Goal: Task Accomplishment & Management: Complete application form

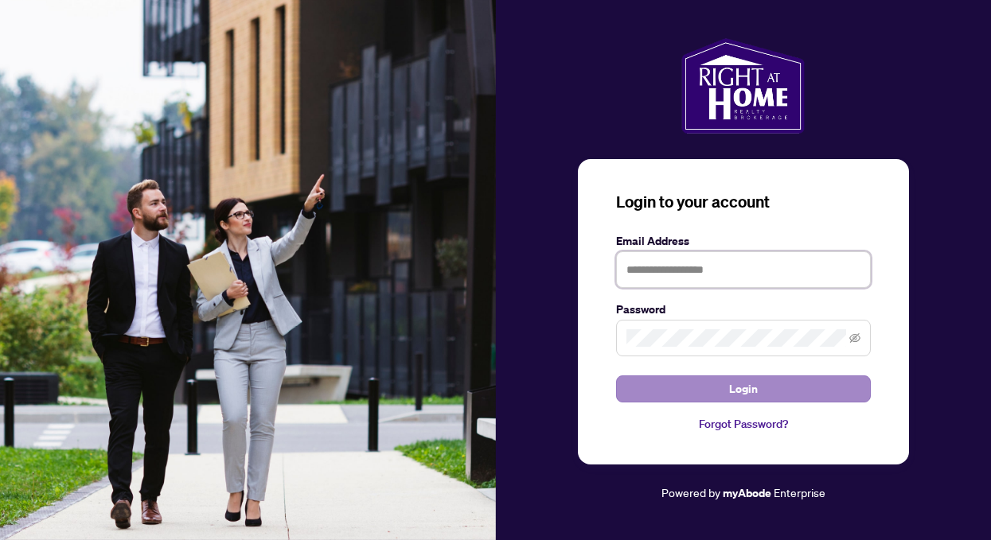
type input "**********"
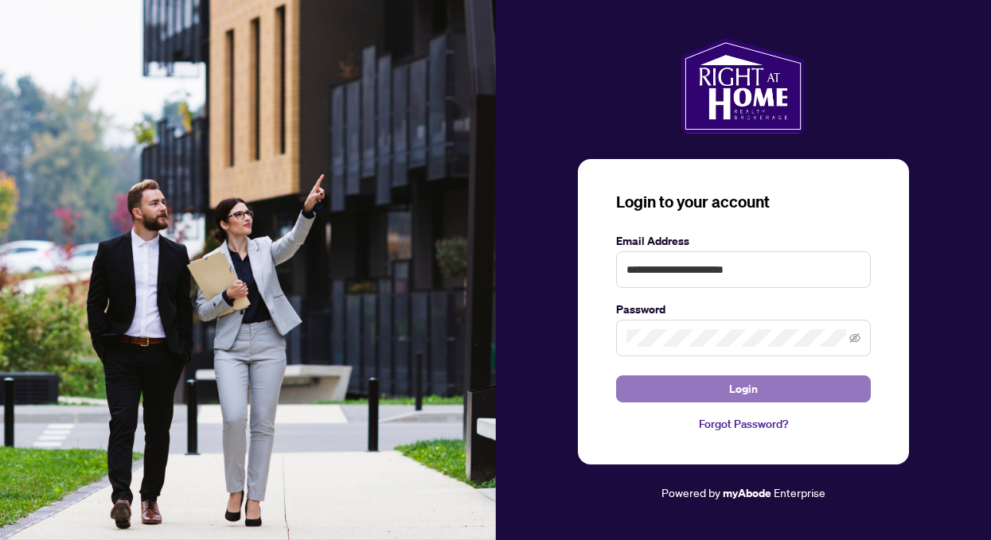
click at [747, 387] on span "Login" at bounding box center [743, 388] width 29 height 25
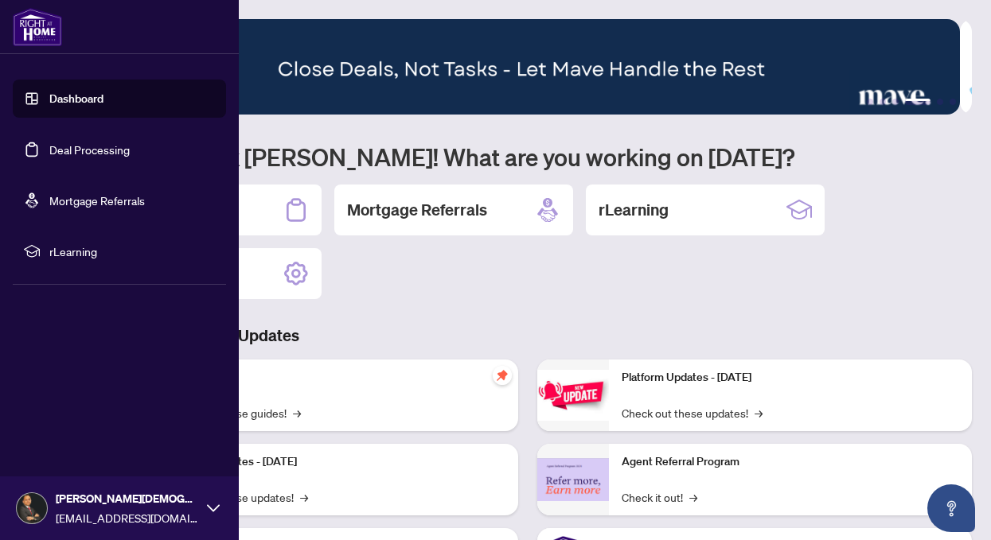
click at [78, 153] on link "Deal Processing" at bounding box center [89, 149] width 80 height 14
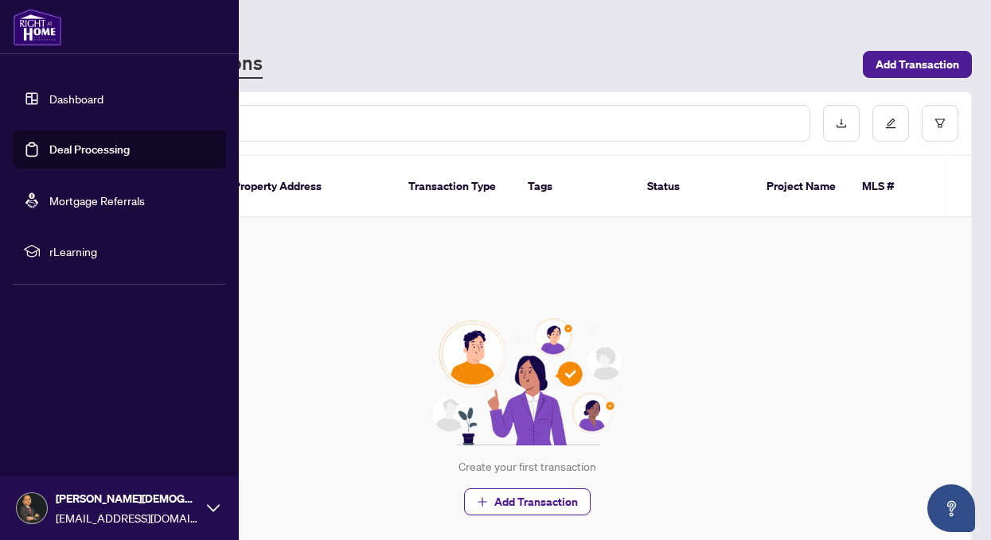
click at [78, 153] on link "Deal Processing" at bounding box center [89, 149] width 80 height 14
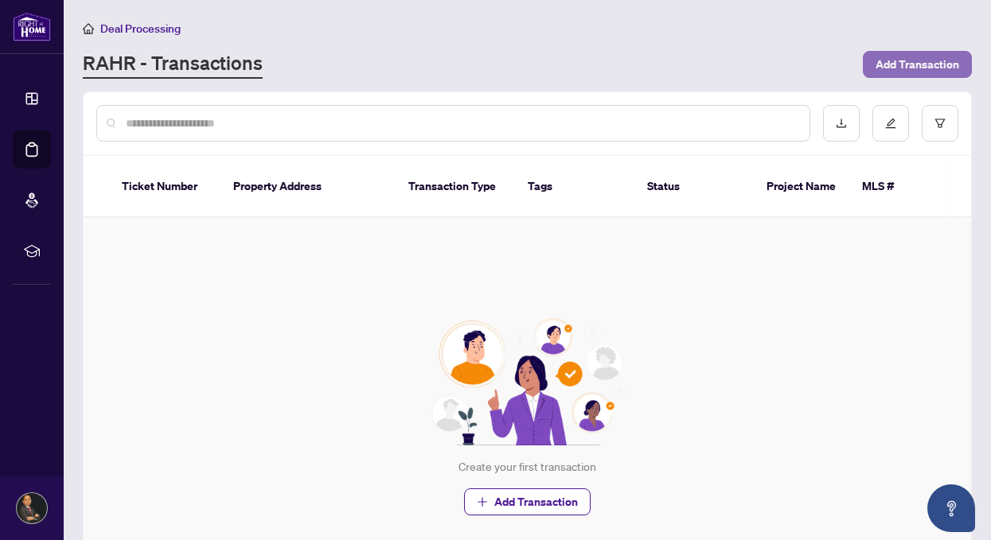
click at [897, 67] on span "Add Transaction" at bounding box center [917, 64] width 84 height 25
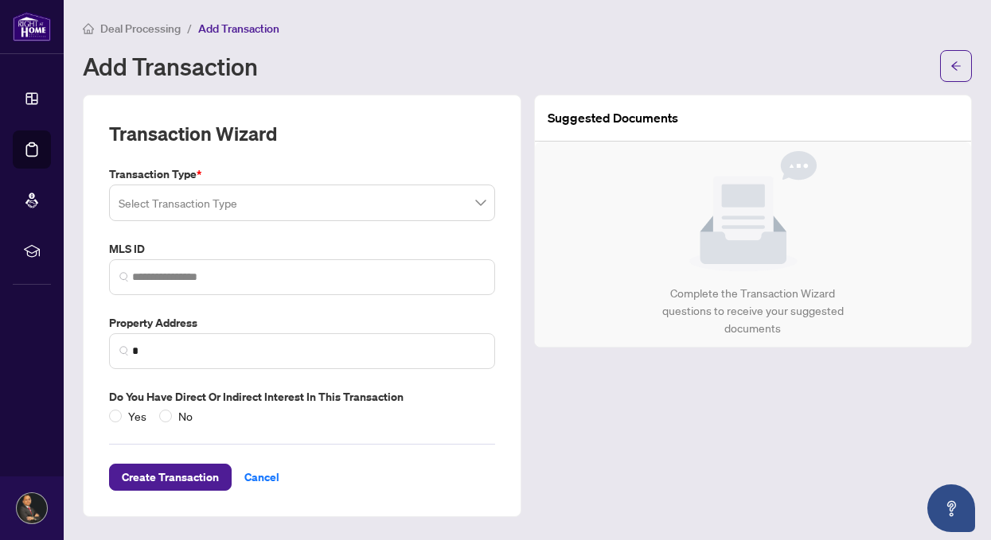
click at [375, 202] on input "search" at bounding box center [295, 205] width 353 height 35
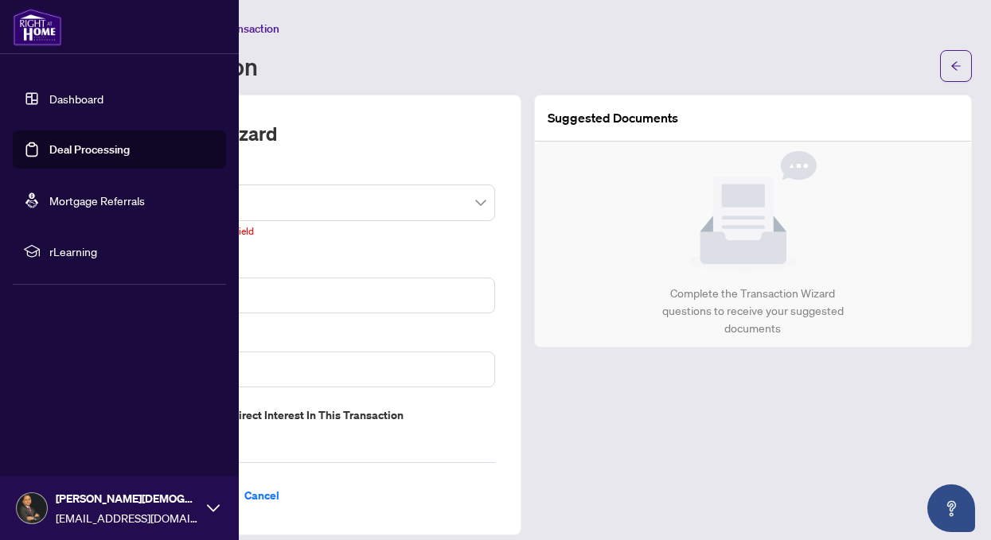
click at [123, 197] on link "Mortgage Referrals" at bounding box center [96, 200] width 95 height 14
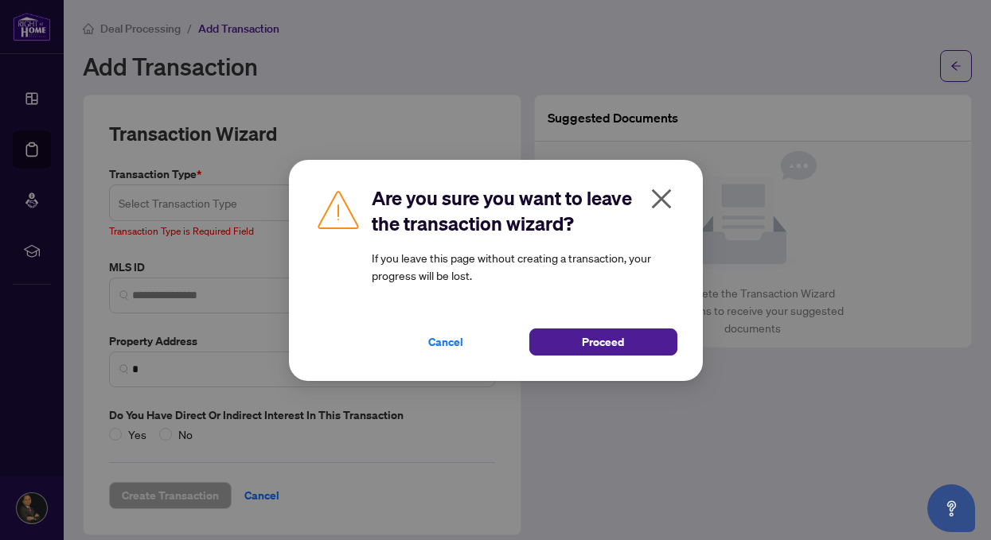
click at [664, 201] on icon "close" at bounding box center [661, 199] width 20 height 20
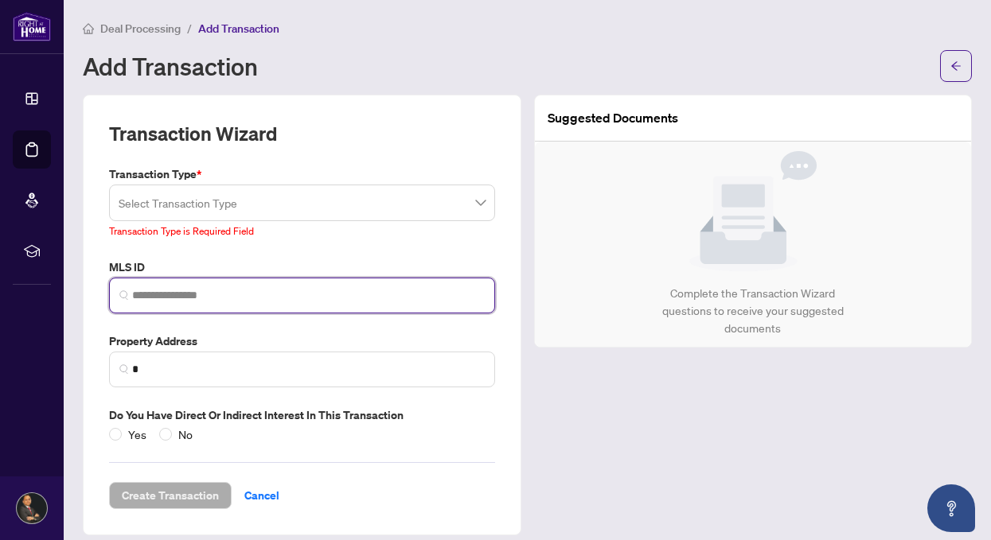
click at [182, 289] on input "search" at bounding box center [308, 295] width 353 height 17
paste input "*********"
type input "*********"
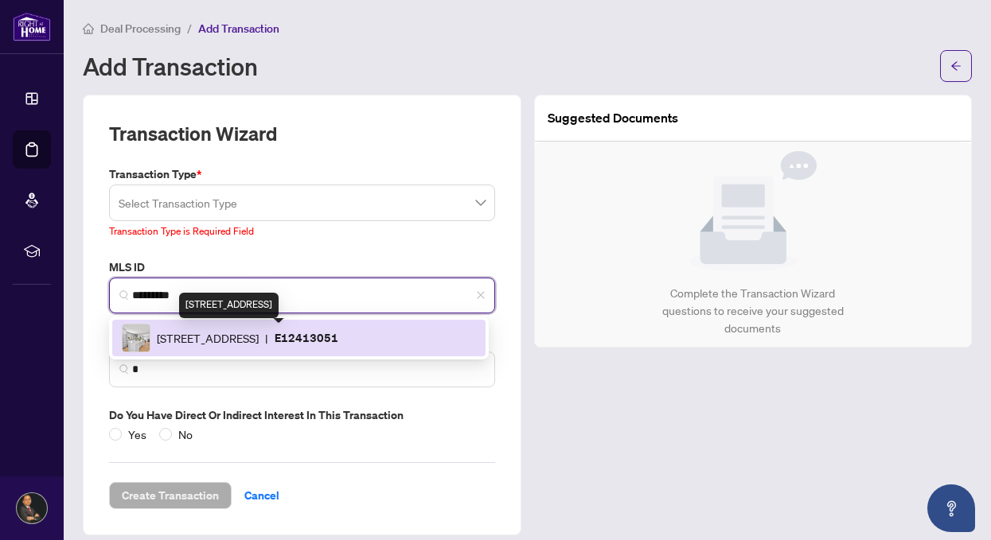
click at [258, 338] on span "[STREET_ADDRESS]" at bounding box center [208, 338] width 102 height 18
type input "**********"
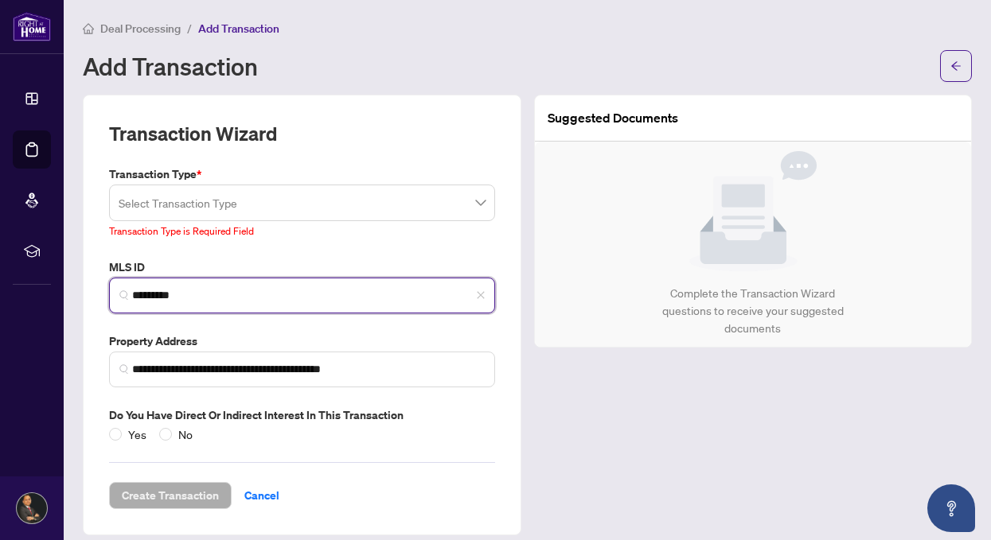
type input "*********"
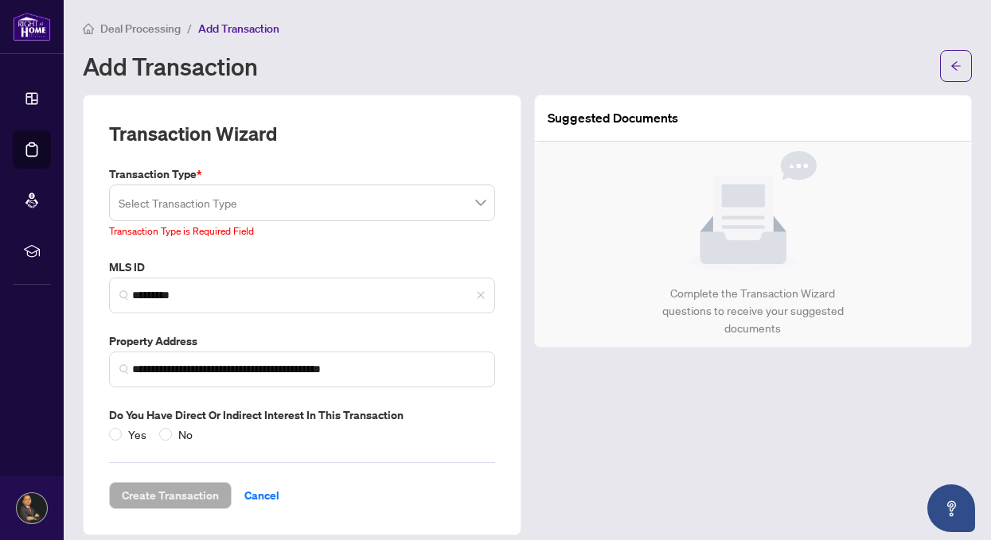
click at [208, 210] on input "search" at bounding box center [295, 205] width 353 height 35
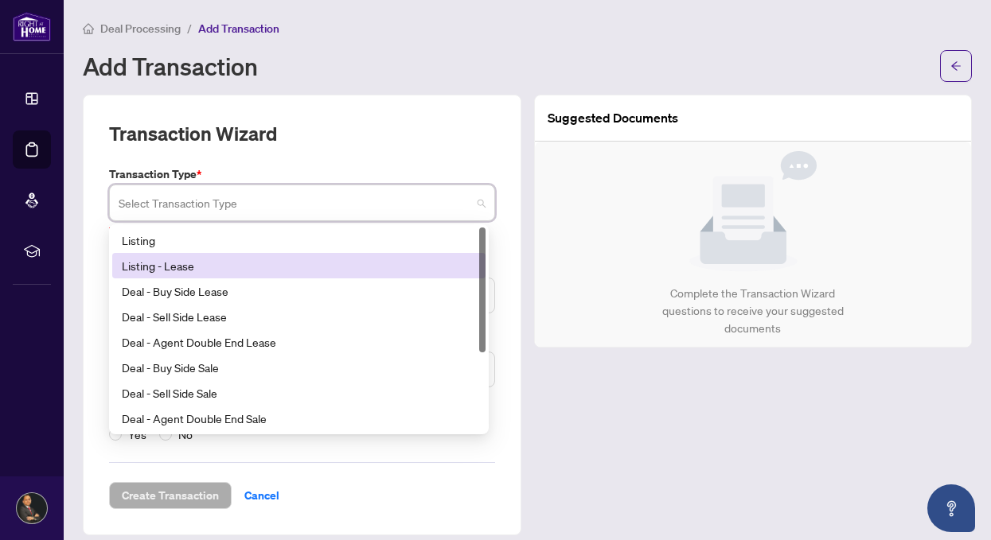
click at [158, 270] on div "Listing - Lease" at bounding box center [299, 266] width 354 height 18
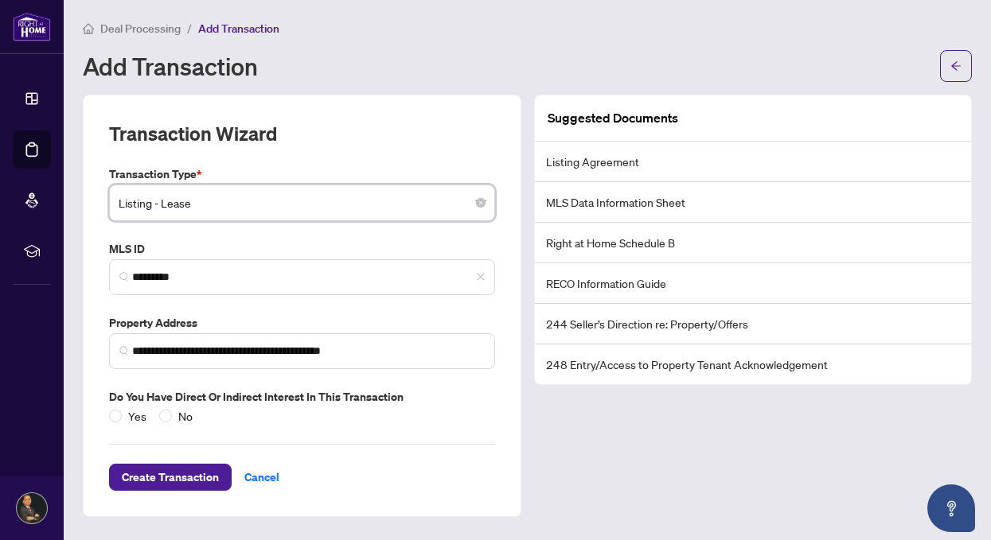
click at [219, 210] on span "Listing - Lease" at bounding box center [302, 203] width 367 height 30
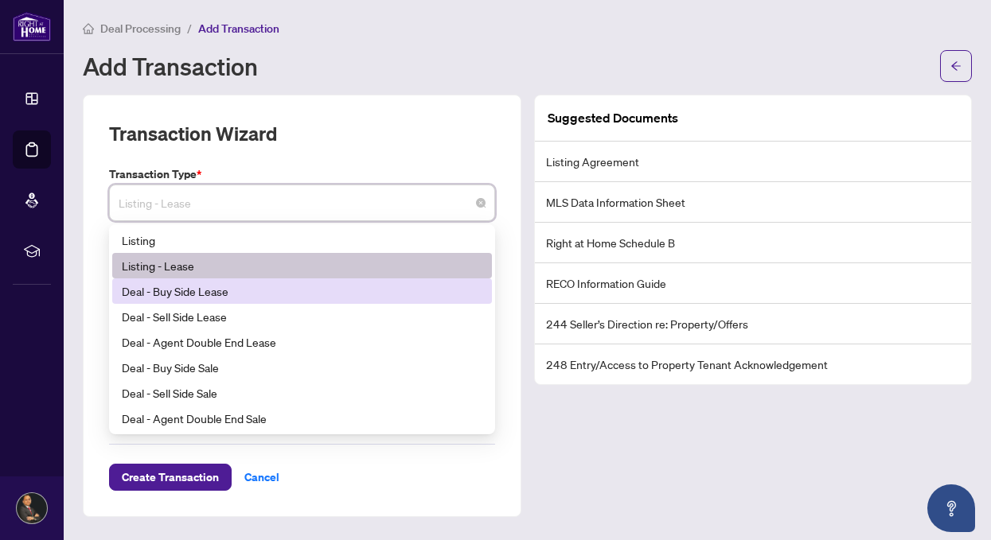
click at [205, 297] on div "Deal - Buy Side Lease" at bounding box center [302, 292] width 361 height 18
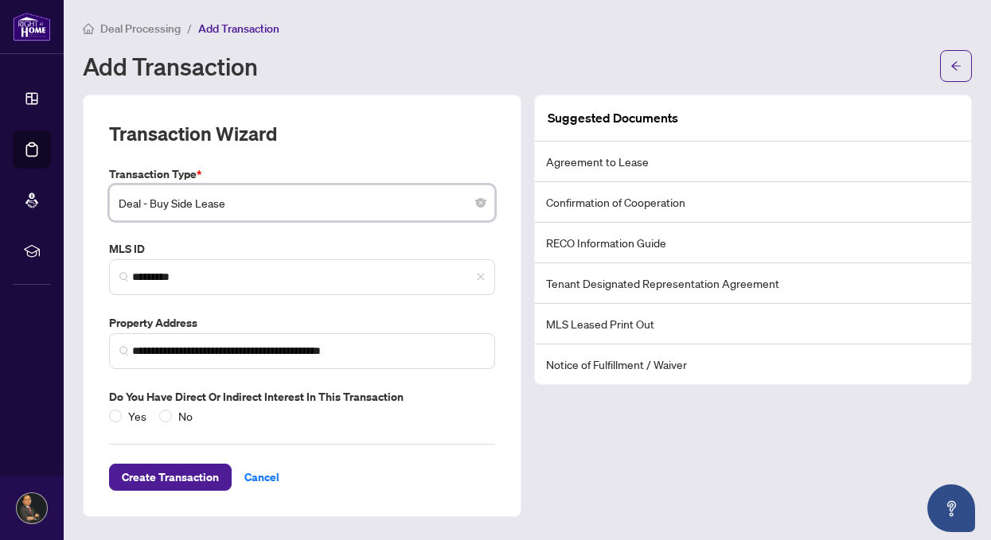
click at [194, 206] on span "Deal - Buy Side Lease" at bounding box center [302, 203] width 367 height 30
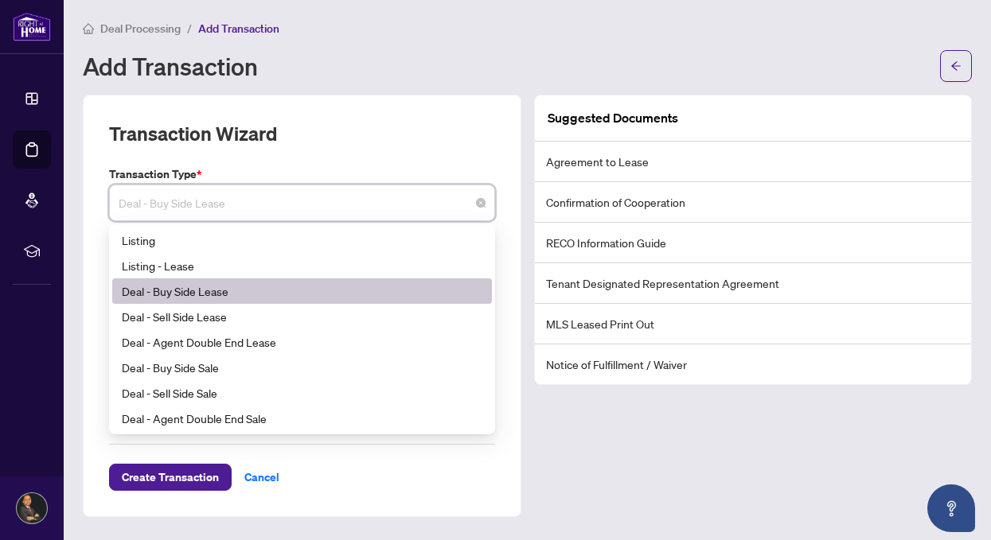
click at [221, 291] on div "Deal - Buy Side Lease" at bounding box center [302, 292] width 361 height 18
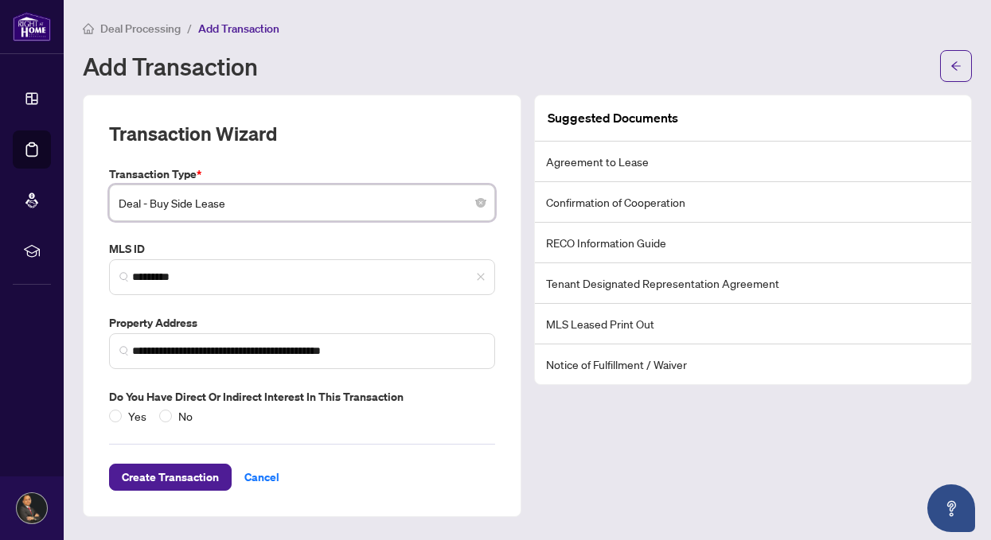
click at [602, 368] on li "Notice of Fulfillment / Waiver" at bounding box center [753, 365] width 437 height 40
click at [598, 326] on li "MLS Leased Print Out" at bounding box center [753, 324] width 437 height 41
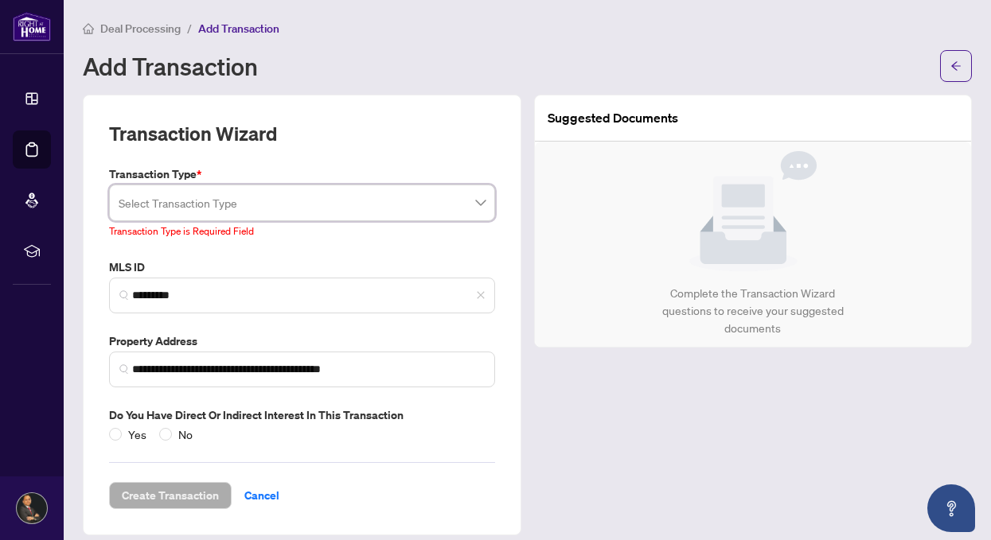
click at [237, 209] on input "search" at bounding box center [295, 205] width 353 height 35
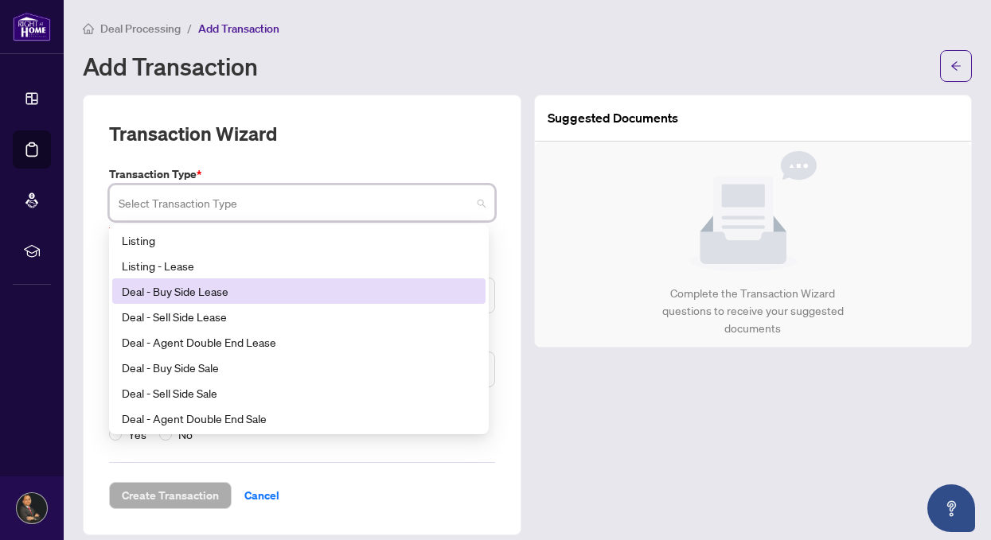
click at [196, 295] on div "Deal - Buy Side Lease" at bounding box center [299, 292] width 354 height 18
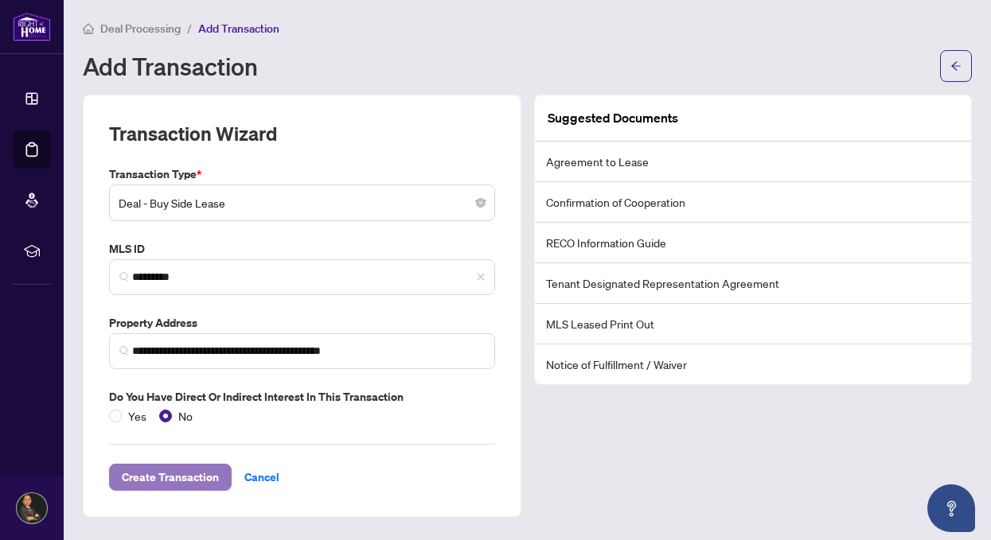
click at [187, 481] on span "Create Transaction" at bounding box center [170, 477] width 97 height 25
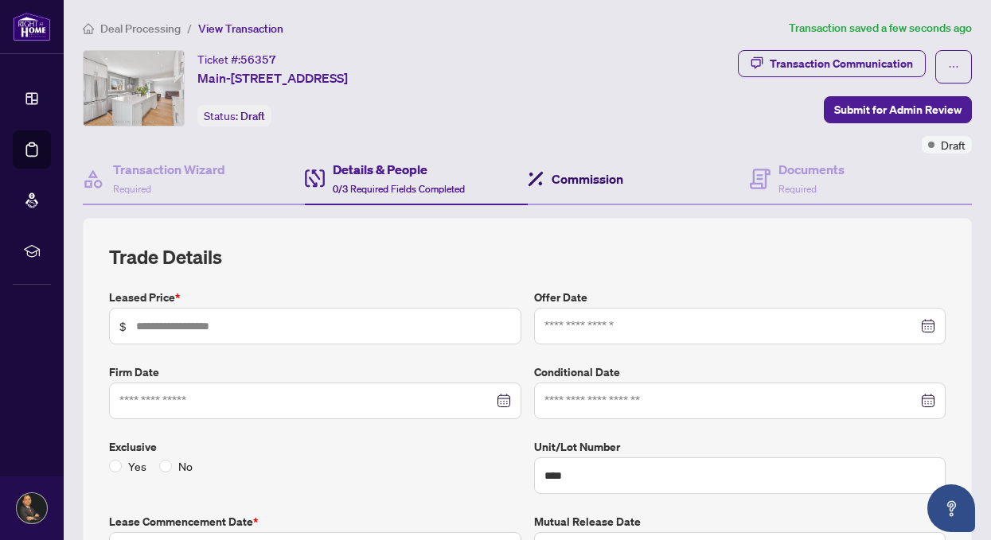
click at [583, 181] on h4 "Commission" at bounding box center [588, 179] width 72 height 19
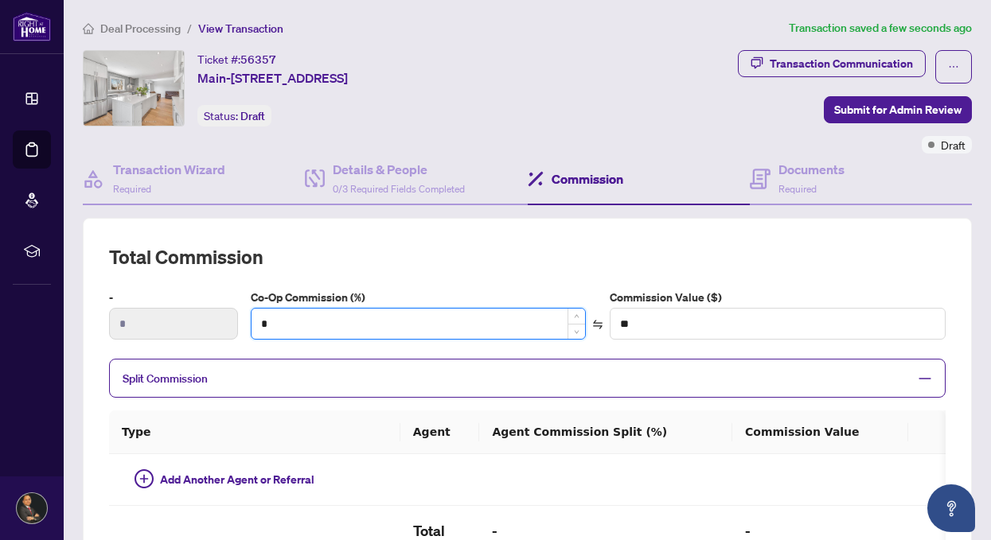
click at [369, 325] on input "*" at bounding box center [418, 324] width 334 height 30
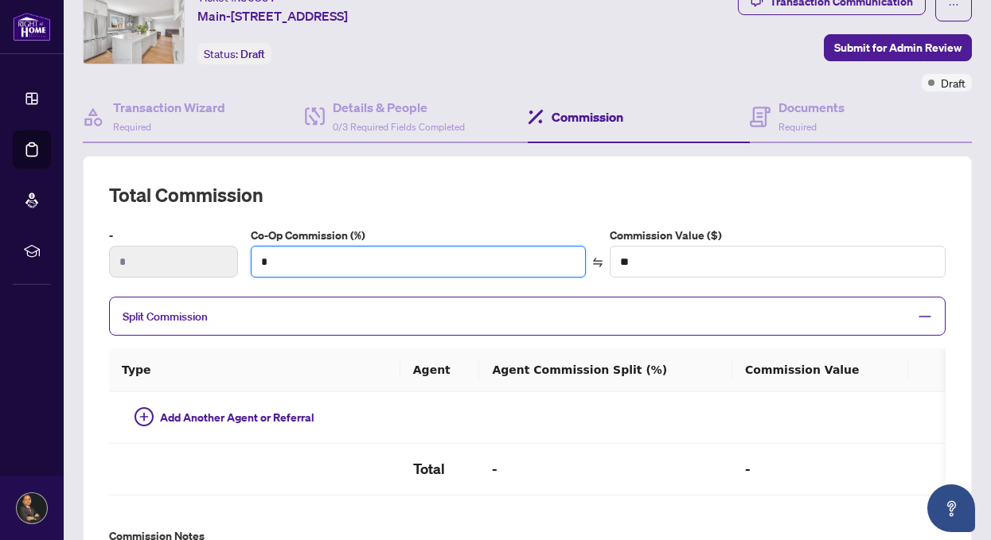
scroll to position [56, 0]
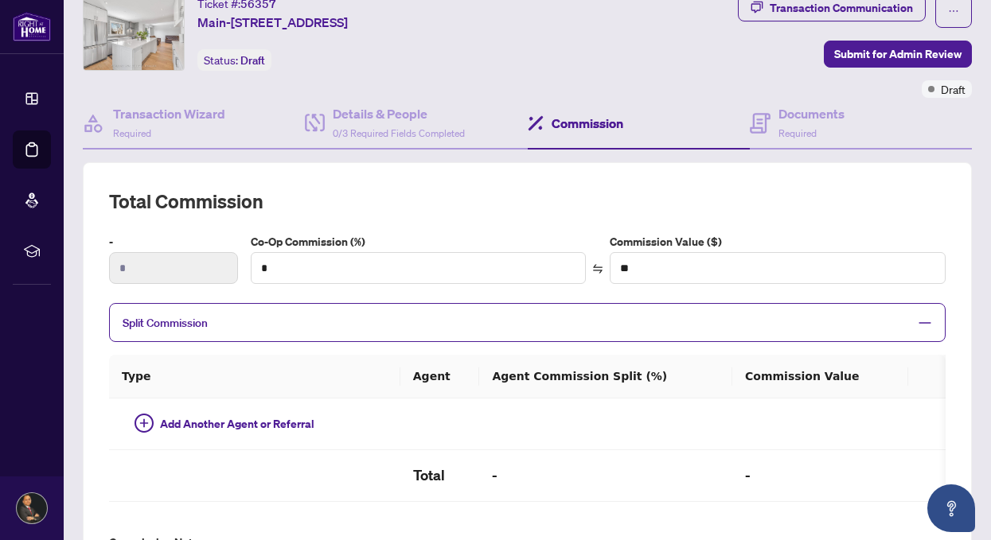
click at [918, 325] on icon "minus" at bounding box center [925, 323] width 14 height 14
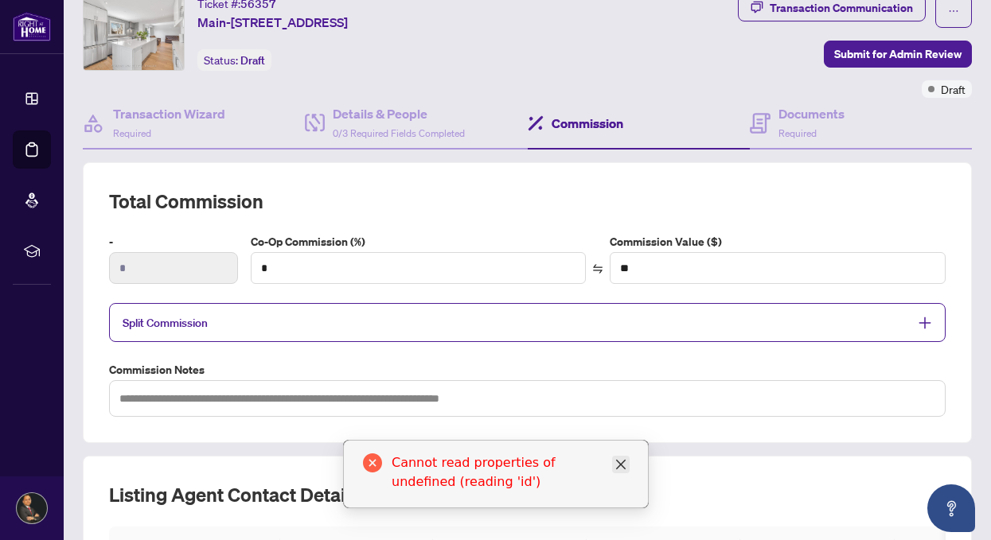
click at [622, 464] on icon "close" at bounding box center [620, 464] width 13 height 13
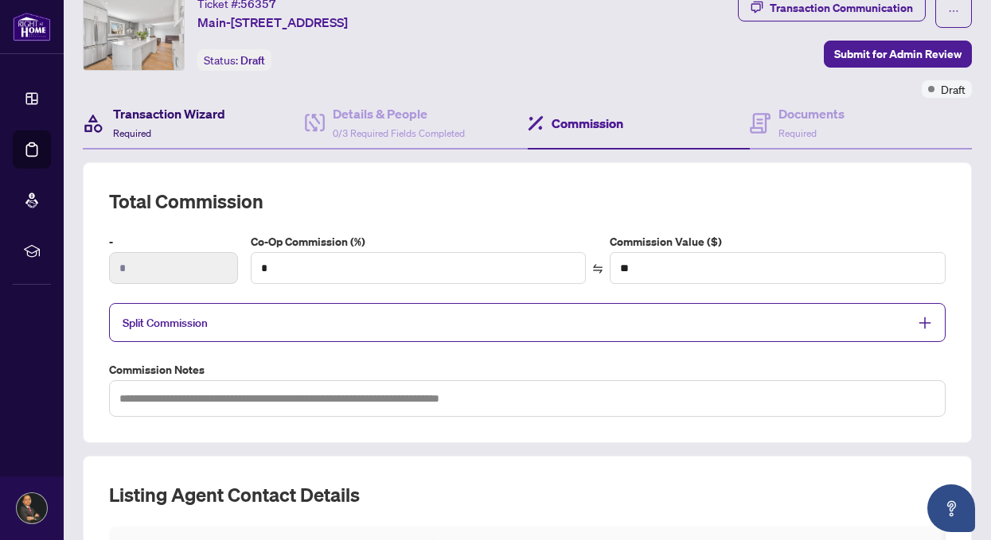
click at [134, 121] on h4 "Transaction Wizard" at bounding box center [169, 113] width 112 height 19
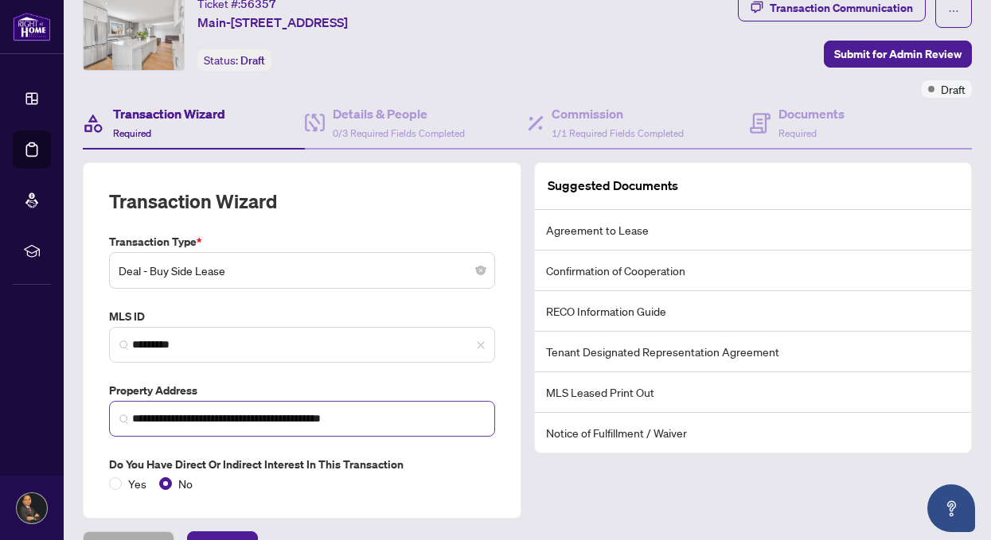
scroll to position [92, 0]
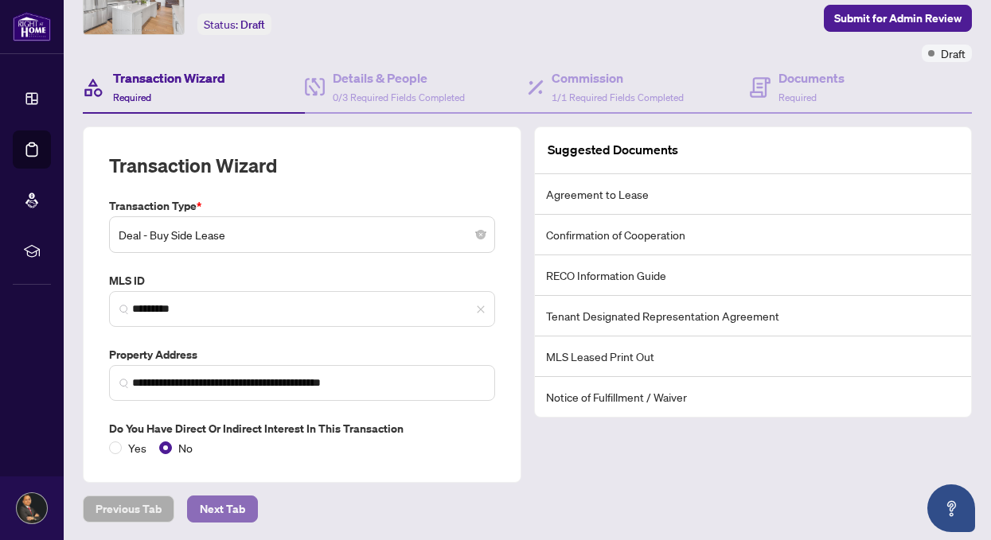
click at [223, 516] on span "Next Tab" at bounding box center [222, 509] width 45 height 25
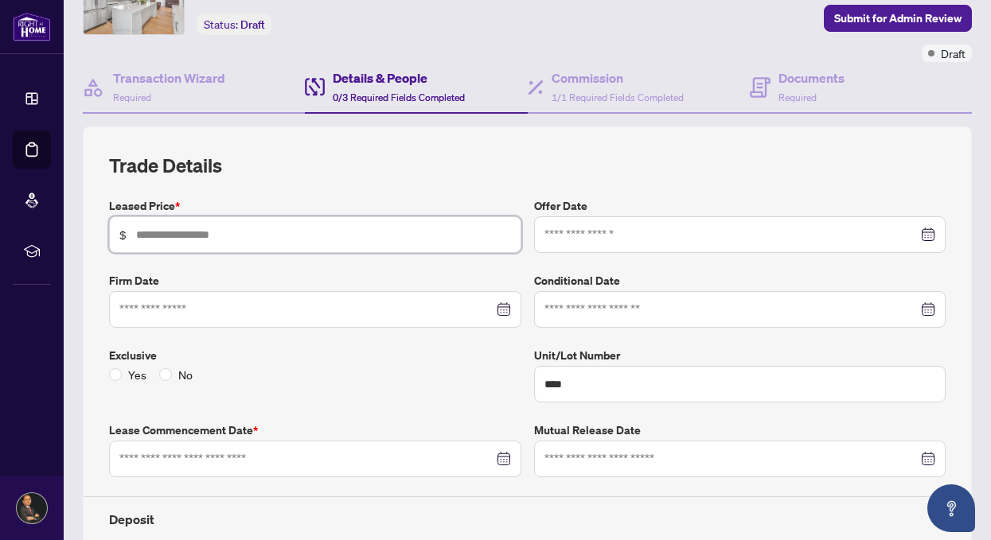
click at [162, 234] on input "text" at bounding box center [323, 235] width 375 height 18
type input "*****"
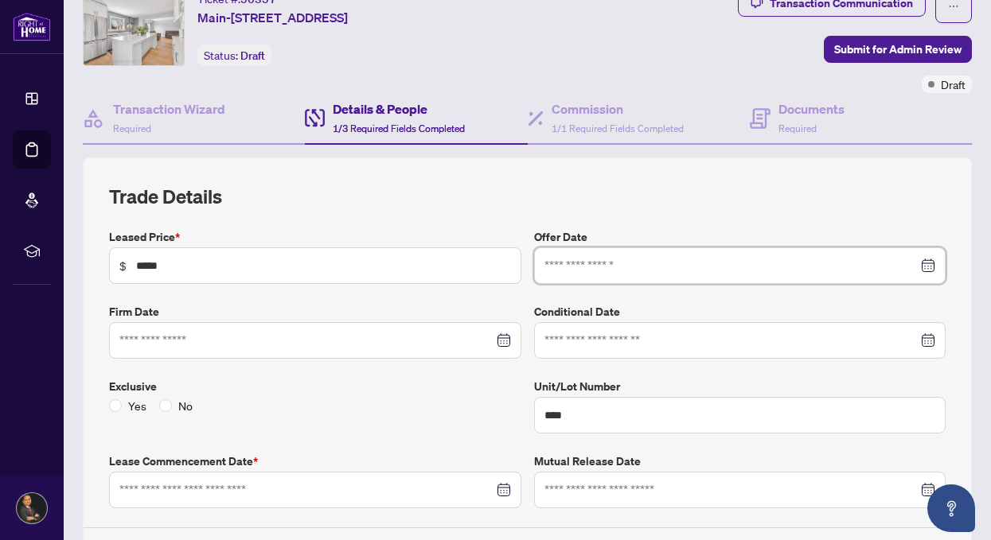
scroll to position [59, 0]
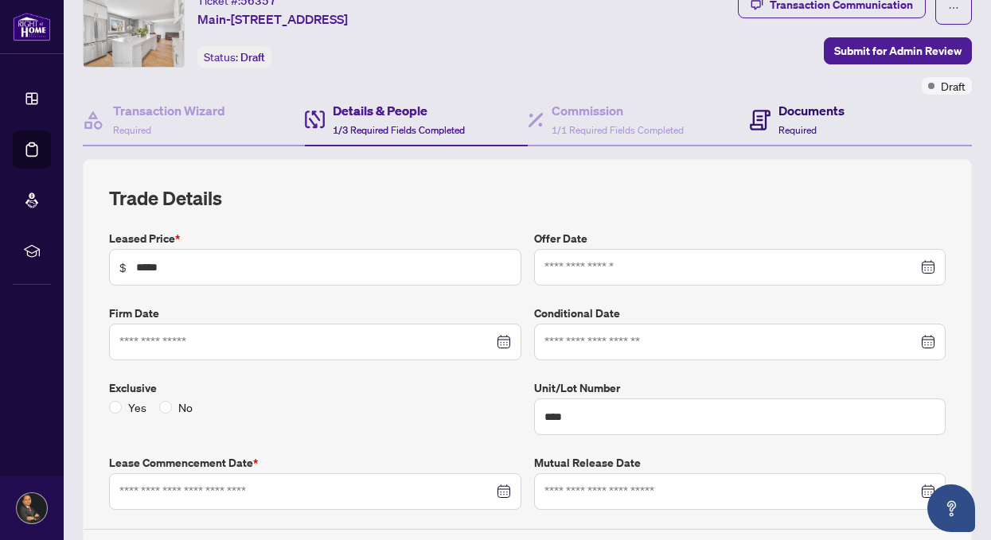
click at [778, 113] on h4 "Documents" at bounding box center [811, 110] width 66 height 19
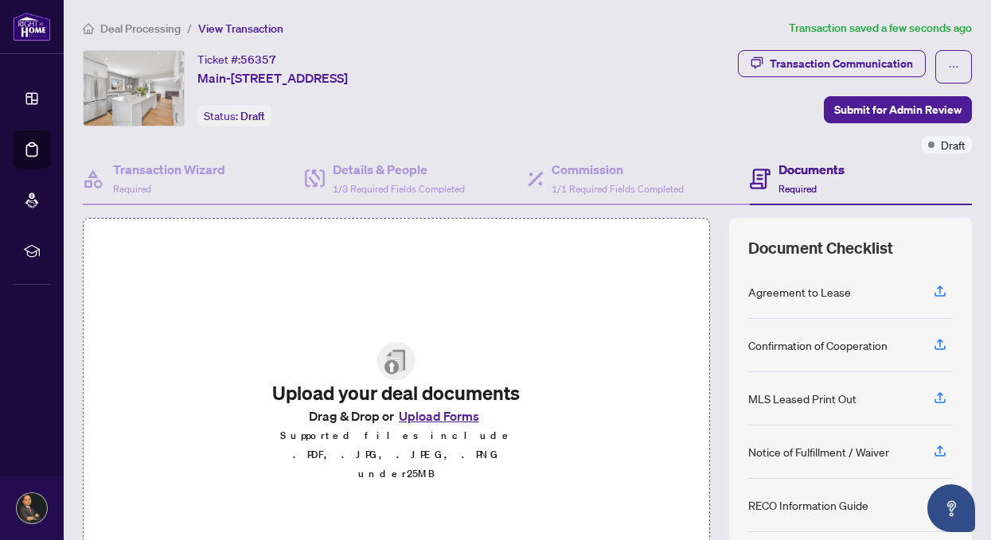
scroll to position [10, 0]
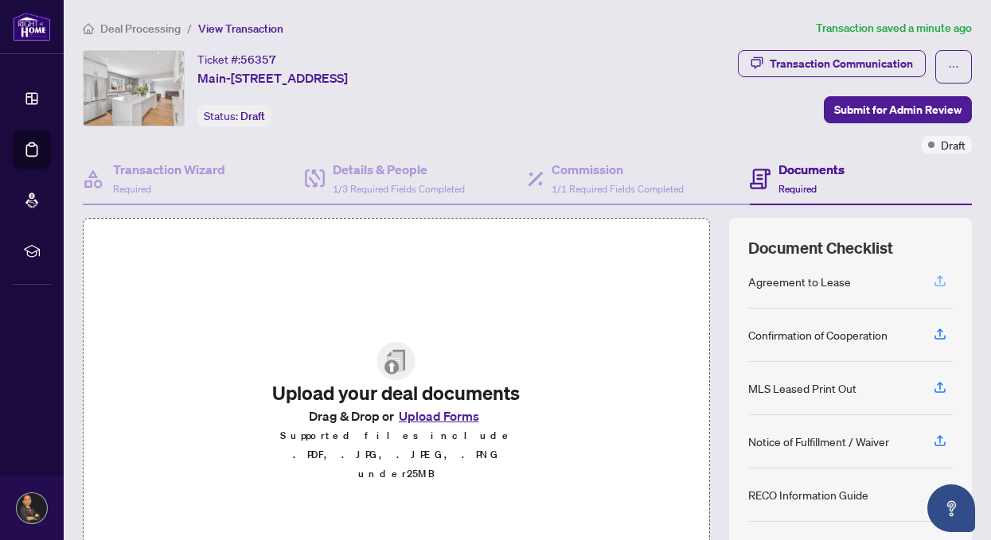
click at [933, 282] on icon "button" at bounding box center [940, 281] width 14 height 14
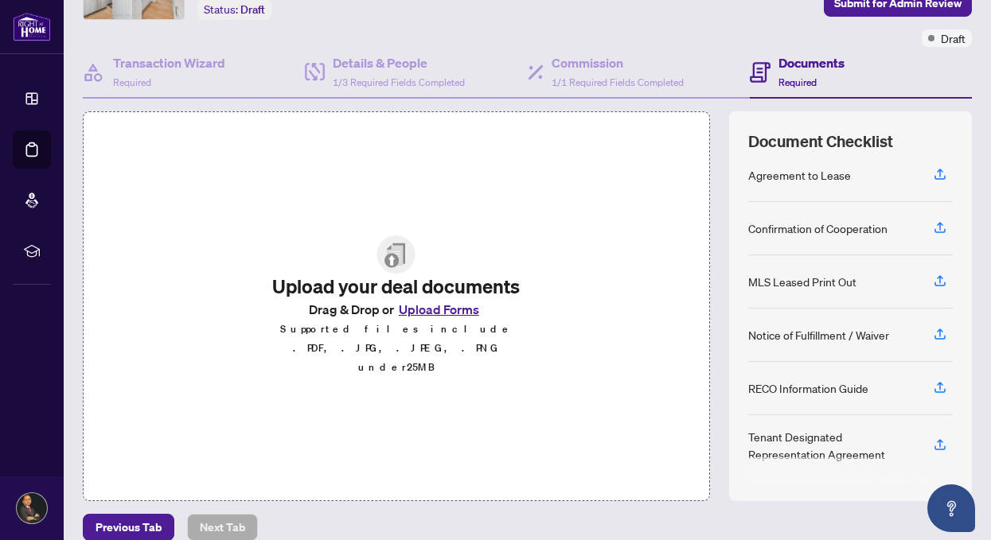
scroll to position [125, 0]
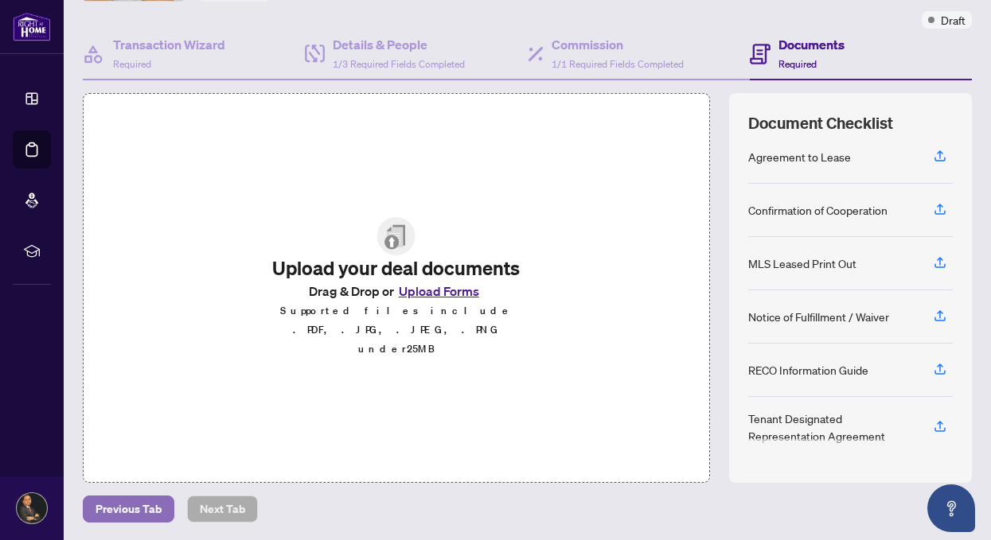
click at [117, 509] on span "Previous Tab" at bounding box center [128, 509] width 66 height 25
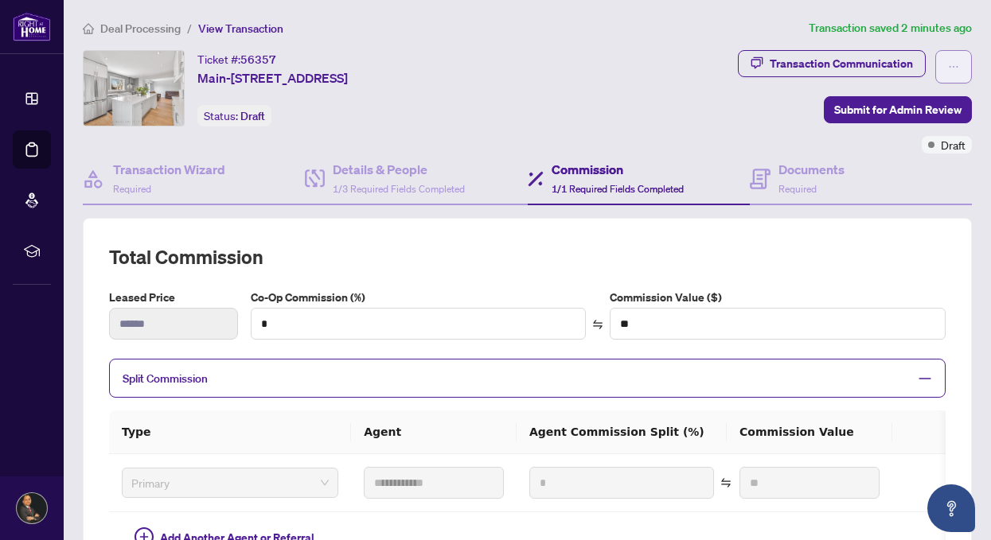
click at [948, 64] on icon "ellipsis" at bounding box center [953, 66] width 11 height 11
